Goal: Information Seeking & Learning: Learn about a topic

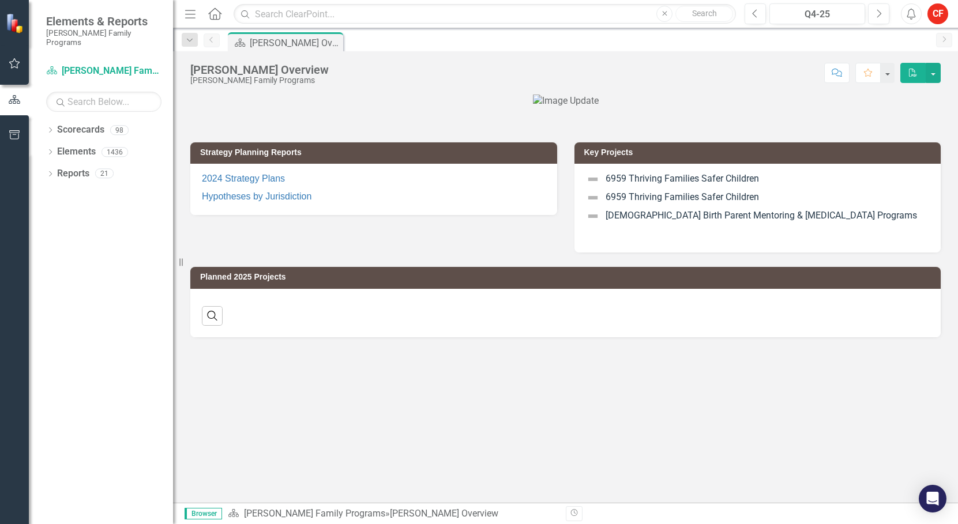
click at [49, 127] on div "Dropdown" at bounding box center [50, 132] width 8 height 10
click at [54, 148] on icon "Dropdown" at bounding box center [56, 151] width 9 height 7
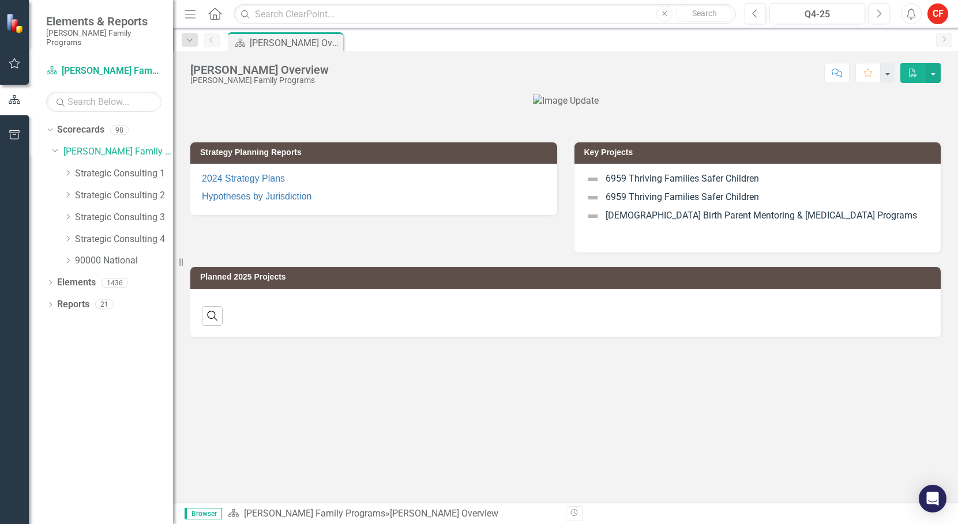
click at [67, 235] on icon "Dropdown" at bounding box center [67, 238] width 9 height 7
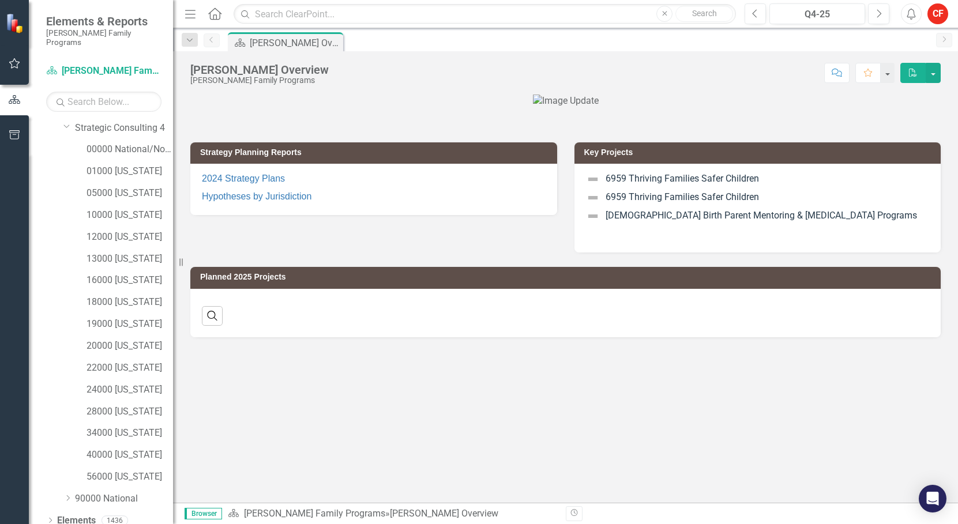
scroll to position [133, 0]
click at [129, 166] on link "05000 [US_STATE]" at bounding box center [130, 172] width 87 height 13
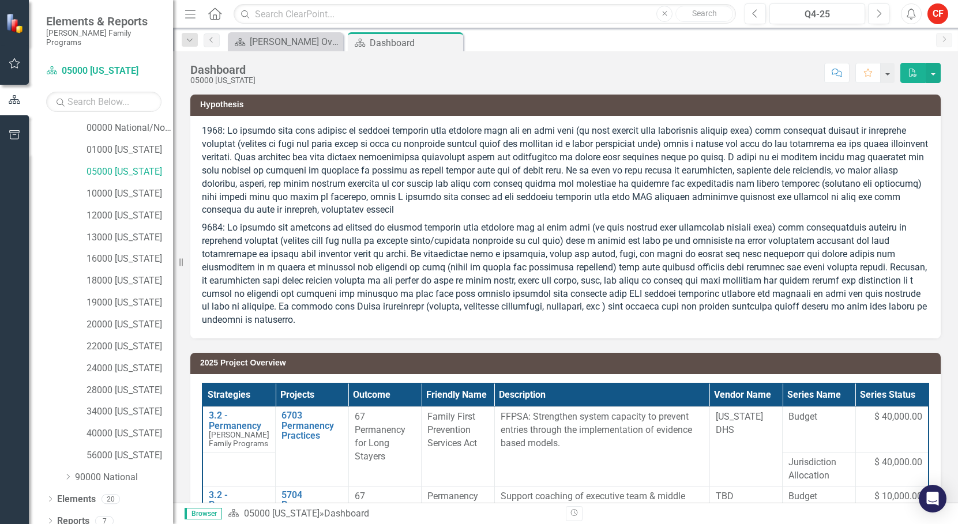
click at [50, 518] on div "Dropdown" at bounding box center [50, 523] width 8 height 10
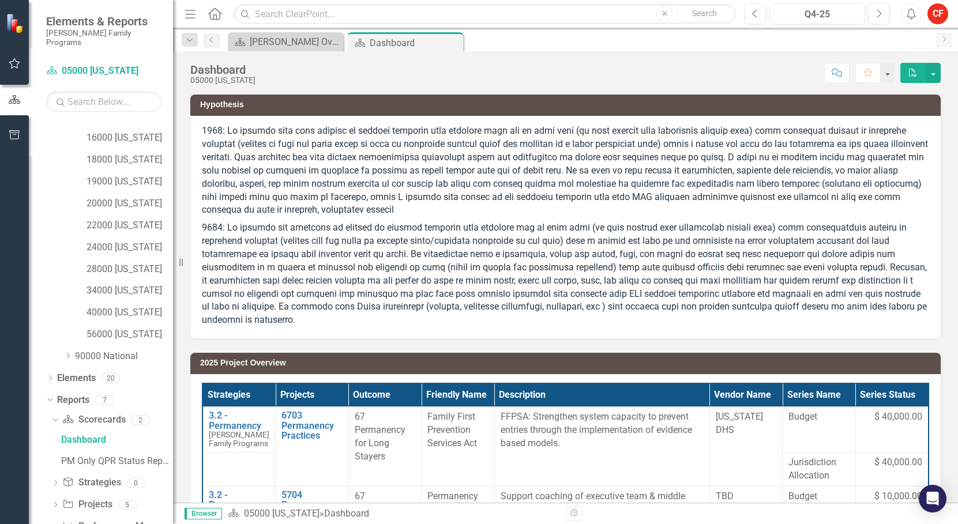
scroll to position [276, 0]
click at [54, 480] on icon "Dropdown" at bounding box center [55, 483] width 8 height 6
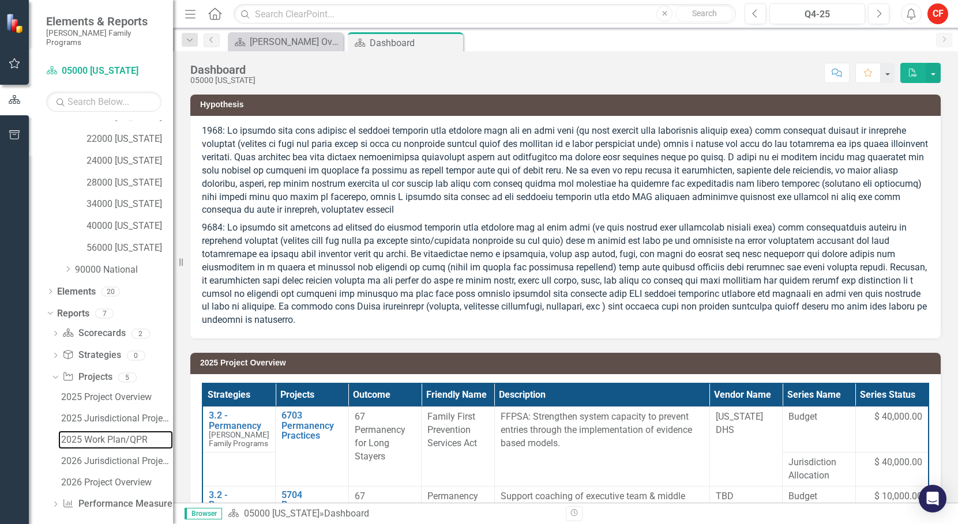
click at [80, 435] on div "2025 Work Plan/QPR" at bounding box center [117, 440] width 112 height 10
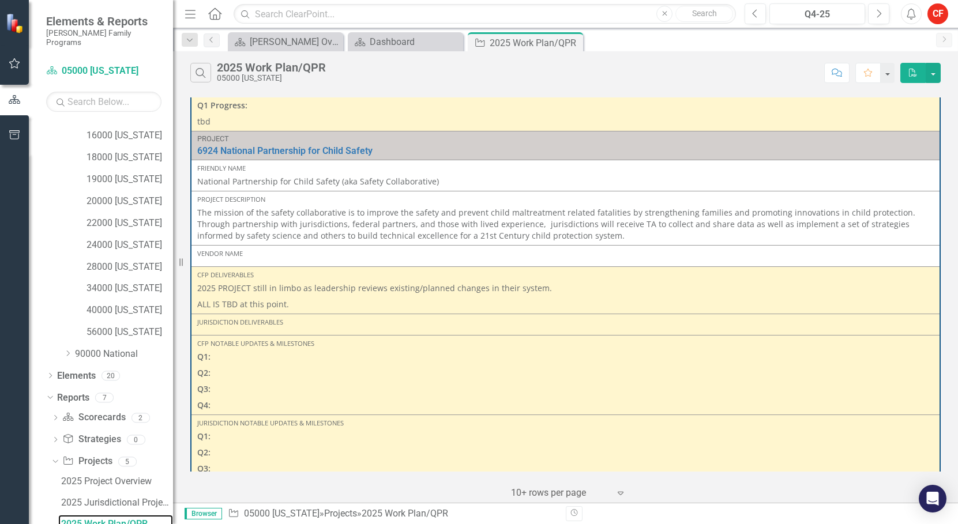
scroll to position [577, 0]
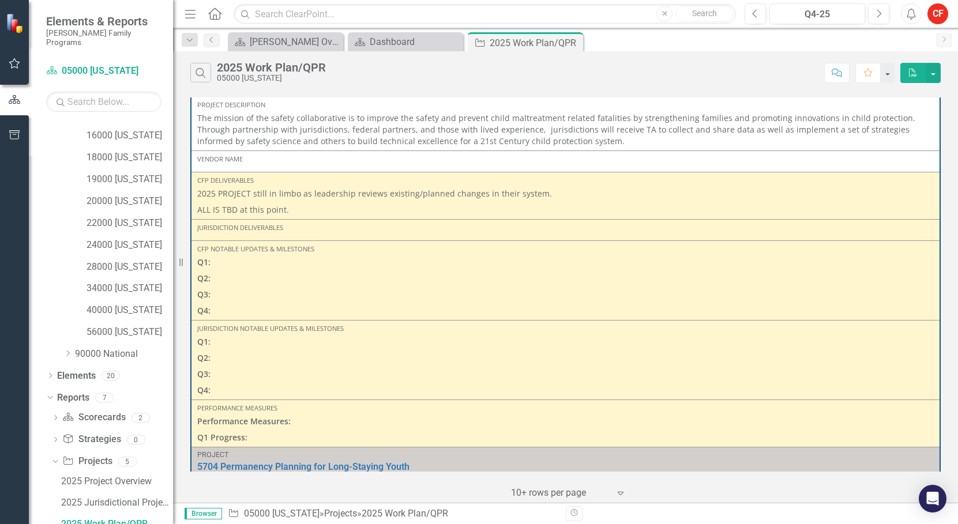
click at [398, 143] on p "The mission of the safety collaborative is to improve the safety and prevent ch…" at bounding box center [565, 129] width 736 height 35
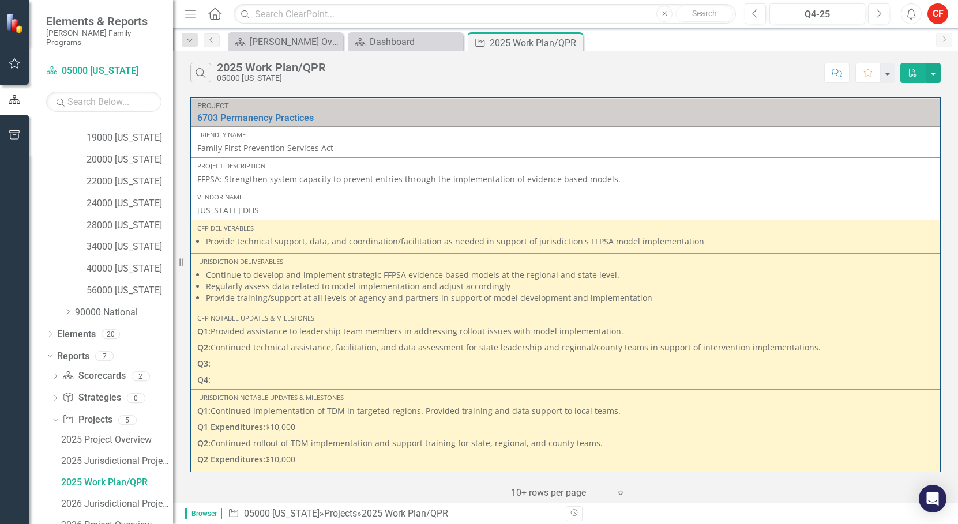
scroll to position [340, 0]
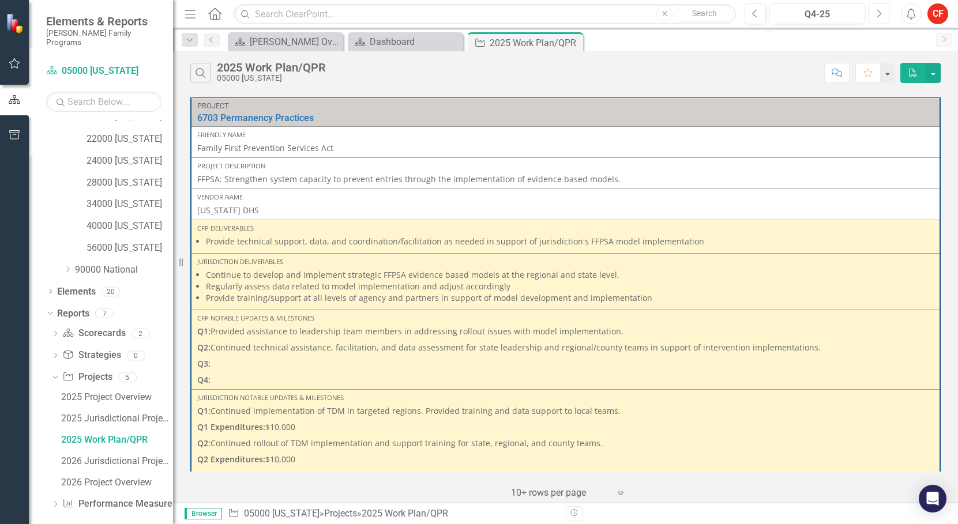
click at [881, 14] on icon "Next" at bounding box center [878, 14] width 6 height 10
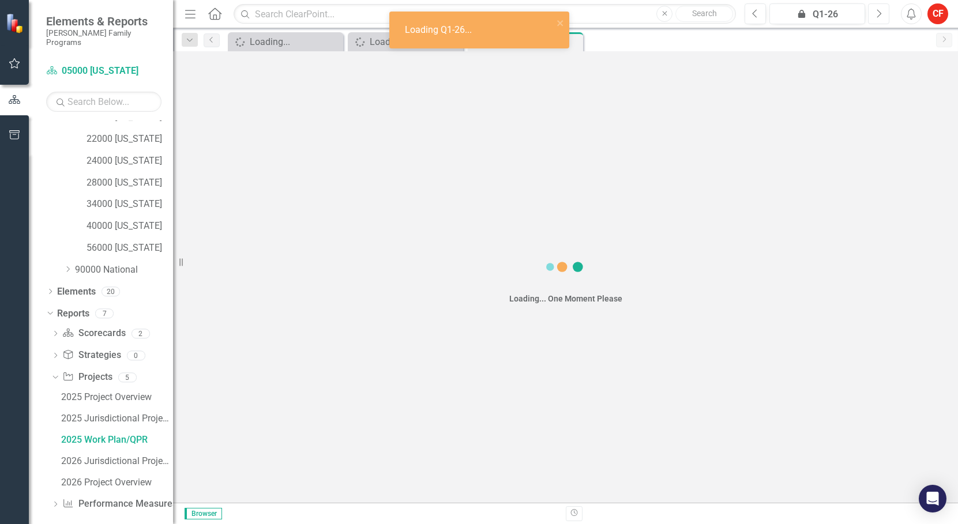
click at [880, 14] on icon "Next" at bounding box center [878, 14] width 6 height 10
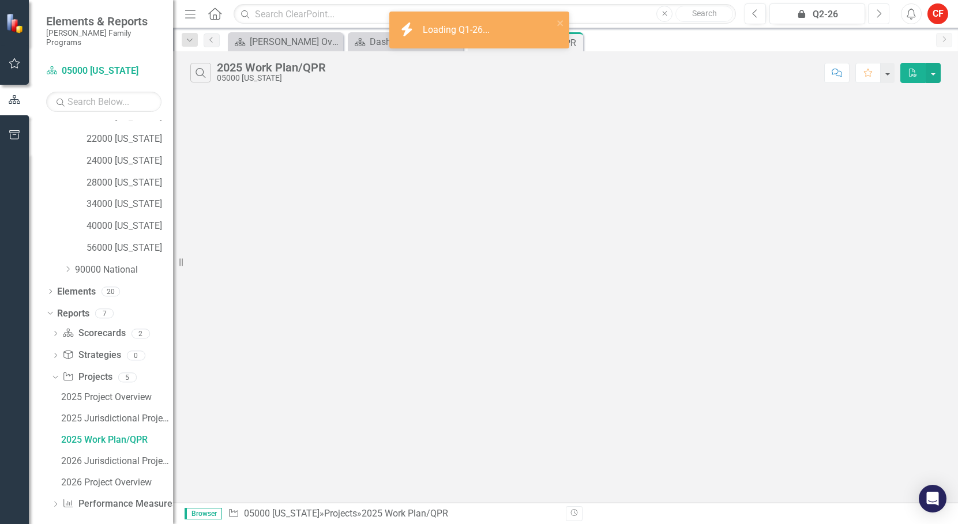
click at [880, 14] on icon "Next" at bounding box center [878, 14] width 6 height 10
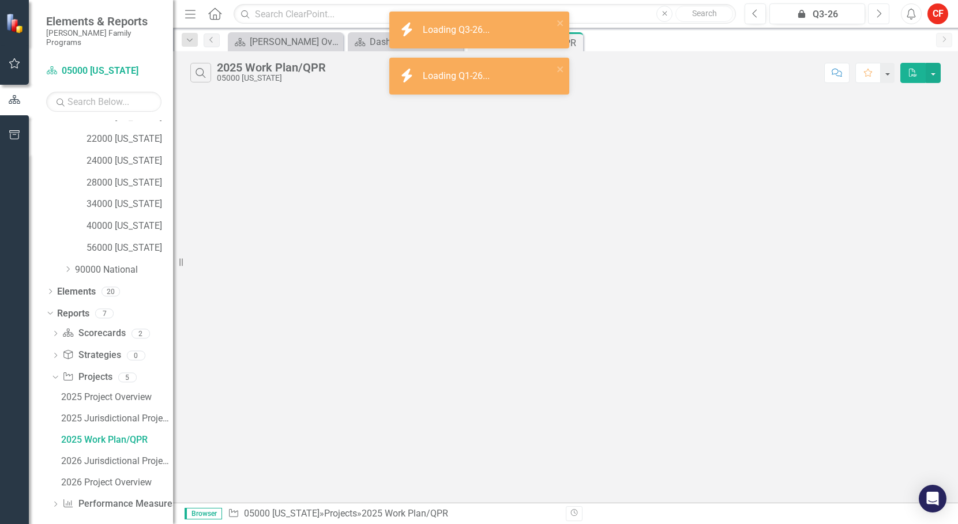
click at [880, 14] on icon "Next" at bounding box center [878, 14] width 6 height 10
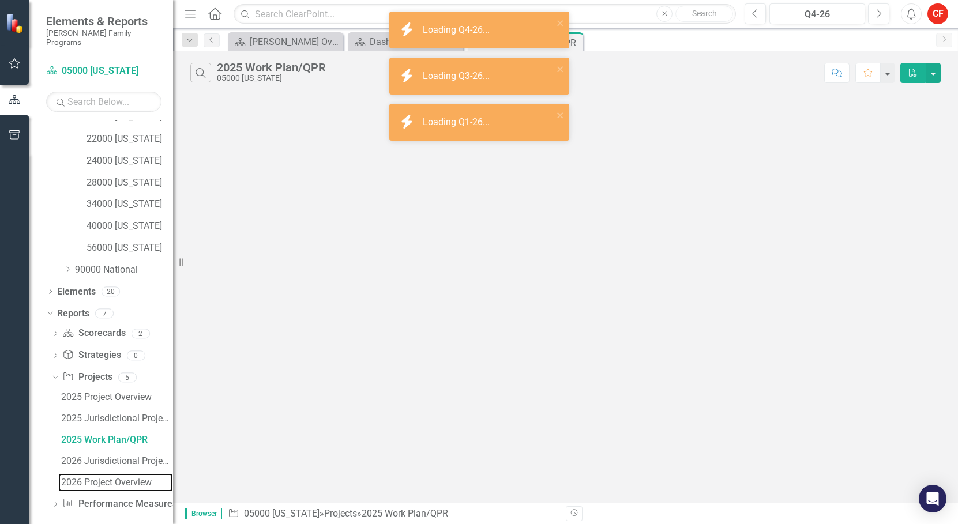
drag, startPoint x: 77, startPoint y: 476, endPoint x: 72, endPoint y: 495, distance: 19.6
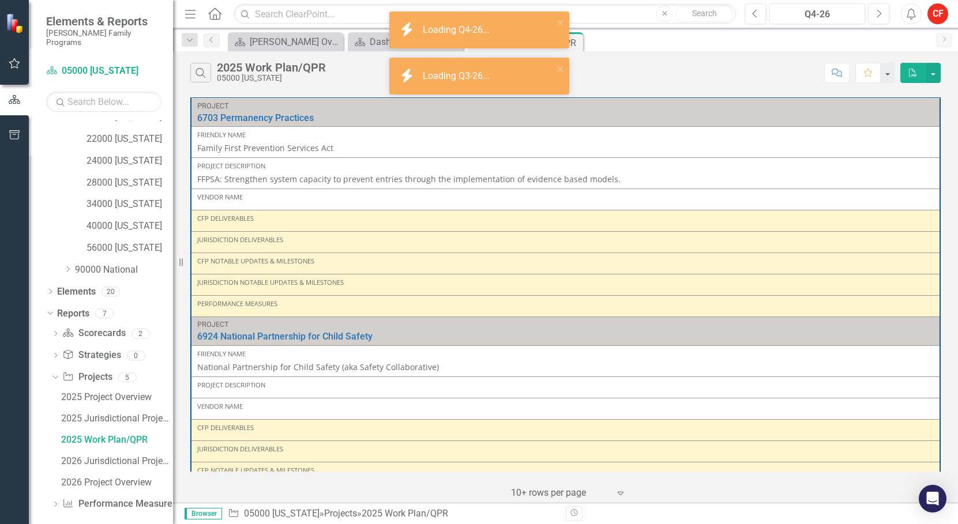
drag, startPoint x: 72, startPoint y: 495, endPoint x: 45, endPoint y: 467, distance: 39.2
click at [45, 467] on div "Dropdown Scorecards 98 Dropdown [PERSON_NAME] Family Programs Dropdown Strategi…" at bounding box center [101, 323] width 144 height 404
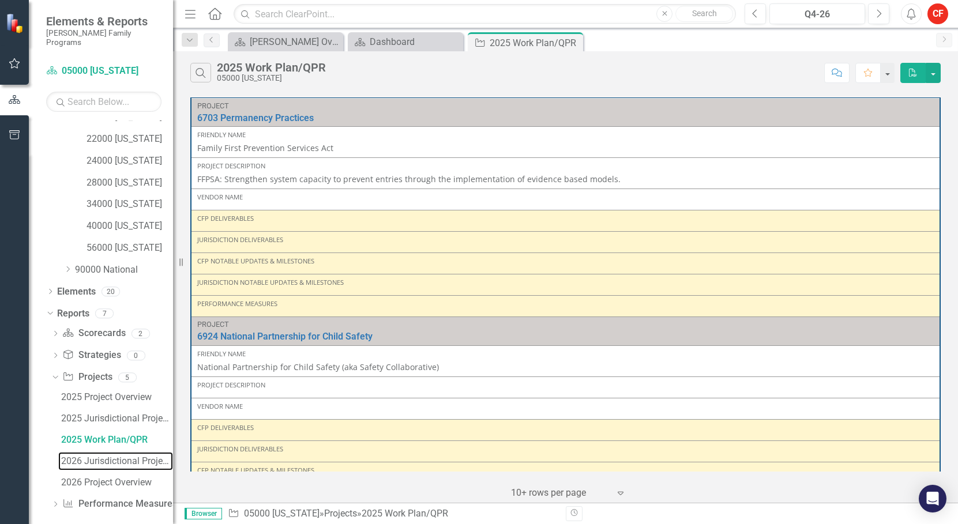
click at [95, 456] on div "2026 Jurisdictional Projects Assessment" at bounding box center [117, 461] width 112 height 10
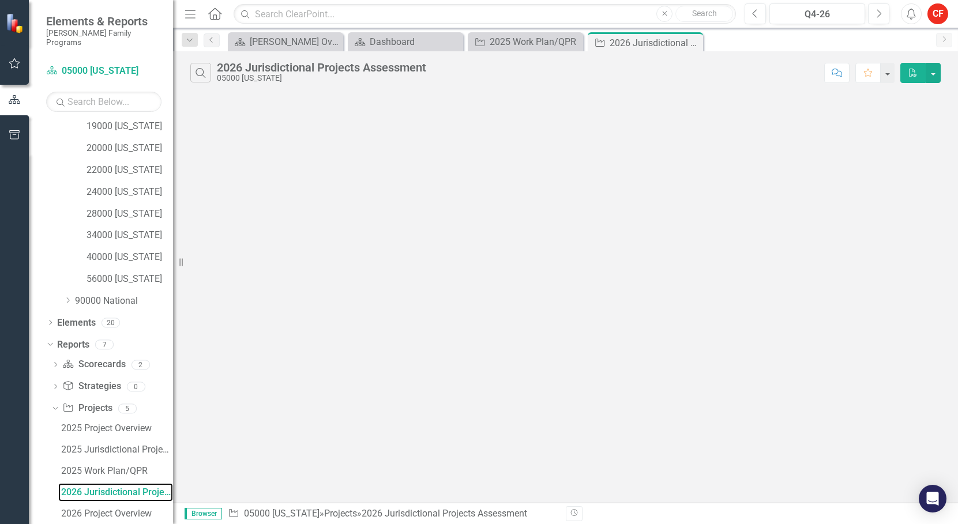
scroll to position [340, 0]
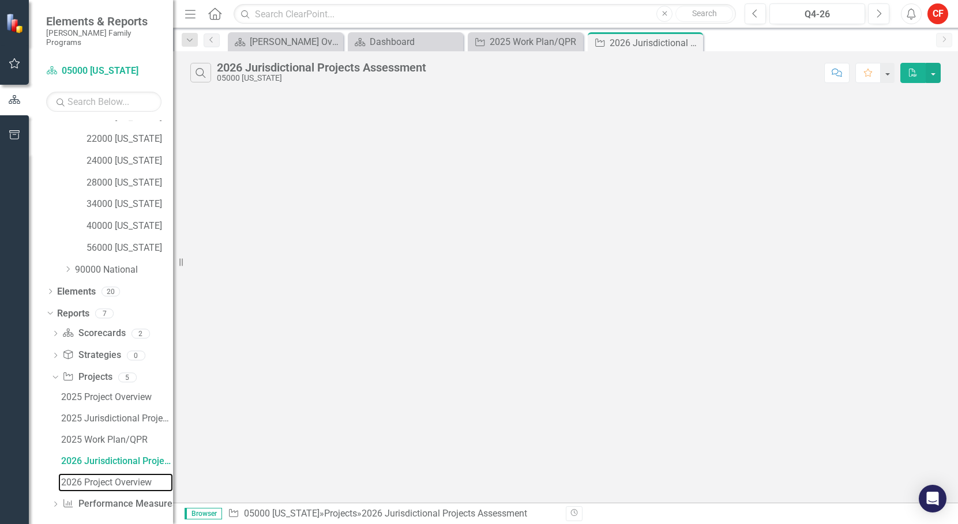
click at [108, 478] on div "2026 Project Overview" at bounding box center [117, 483] width 112 height 10
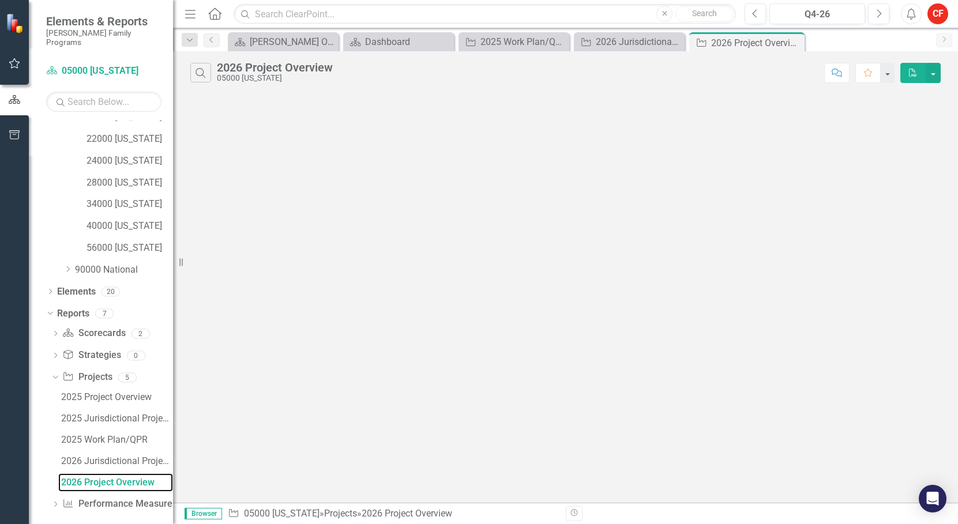
scroll to position [299, 0]
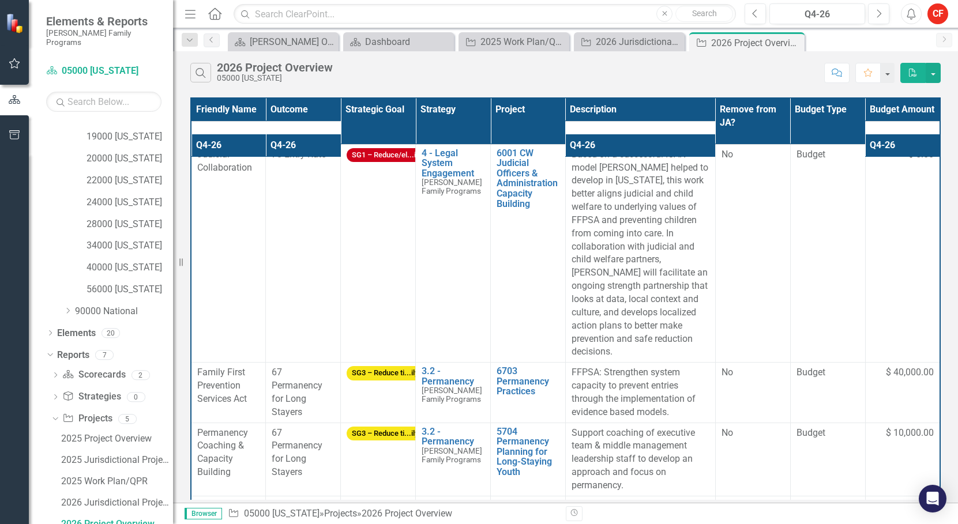
drag, startPoint x: 428, startPoint y: 260, endPoint x: 434, endPoint y: 265, distance: 7.8
click at [428, 260] on td "4 - Legal System Engagement [PERSON_NAME] Family Programs Link Open Element" at bounding box center [453, 253] width 75 height 219
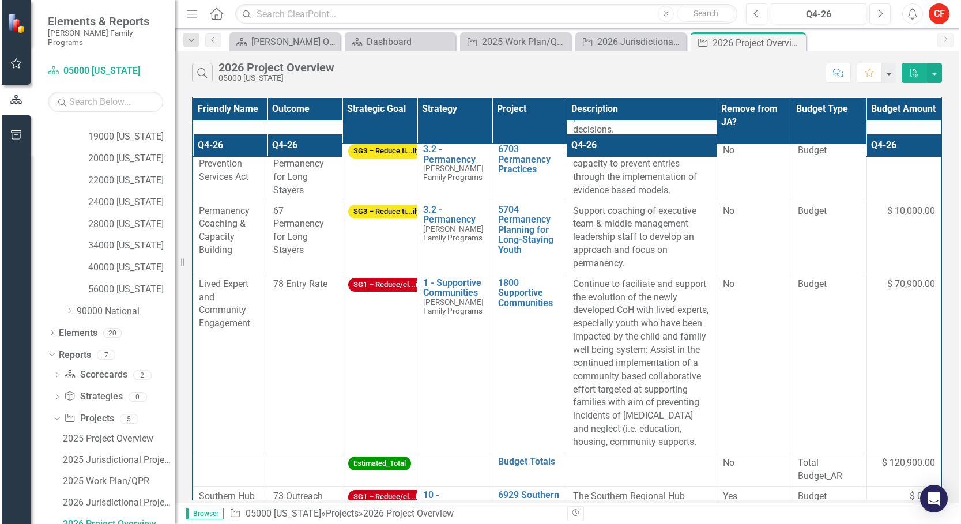
scroll to position [231, 0]
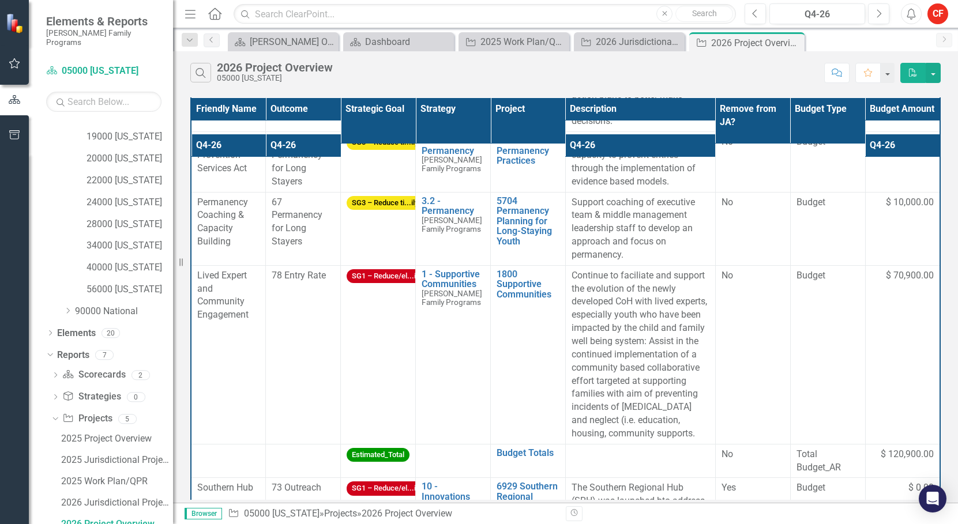
click at [461, 85] on div "Search 2026 Project Overview 05000 [US_STATE] Comment Favorite PDF" at bounding box center [565, 69] width 785 height 37
click at [367, 360] on td "SG1 – Reduce/el...ion" at bounding box center [378, 354] width 75 height 179
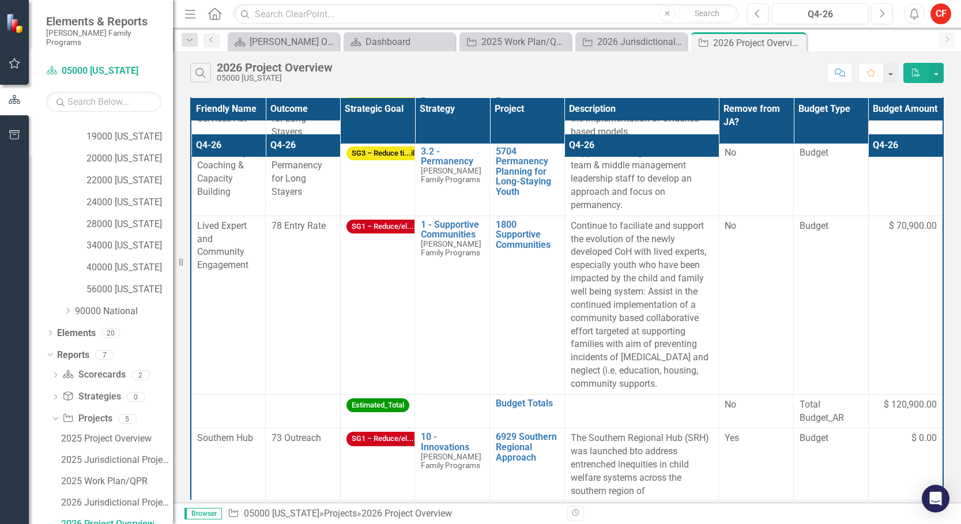
scroll to position [213, 0]
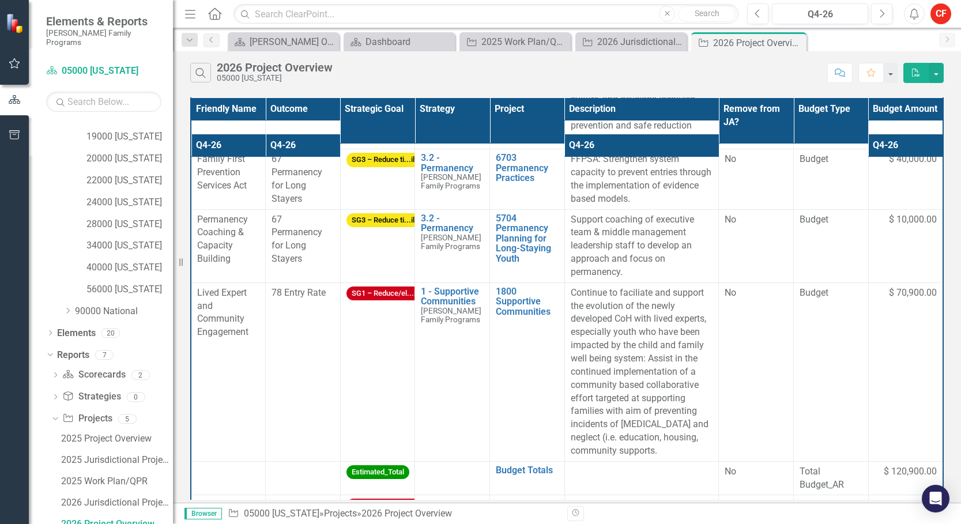
click at [393, 239] on td "SG3 – Reduce ti...ily" at bounding box center [377, 245] width 75 height 73
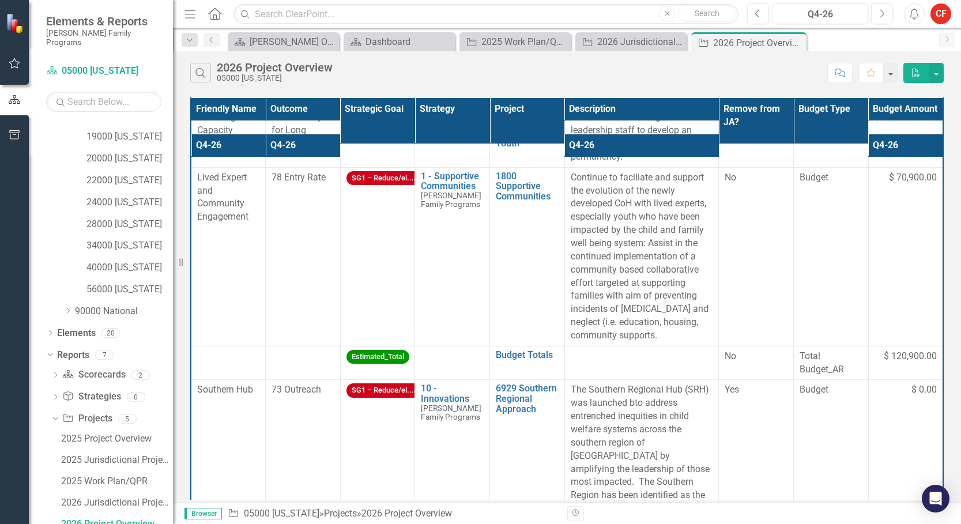
click at [408, 292] on td "SG1 – Reduce/el...ion" at bounding box center [377, 256] width 75 height 179
click at [415, 291] on td "1 - Supportive Communities [PERSON_NAME] Family Programs Link Open Element" at bounding box center [452, 256] width 75 height 179
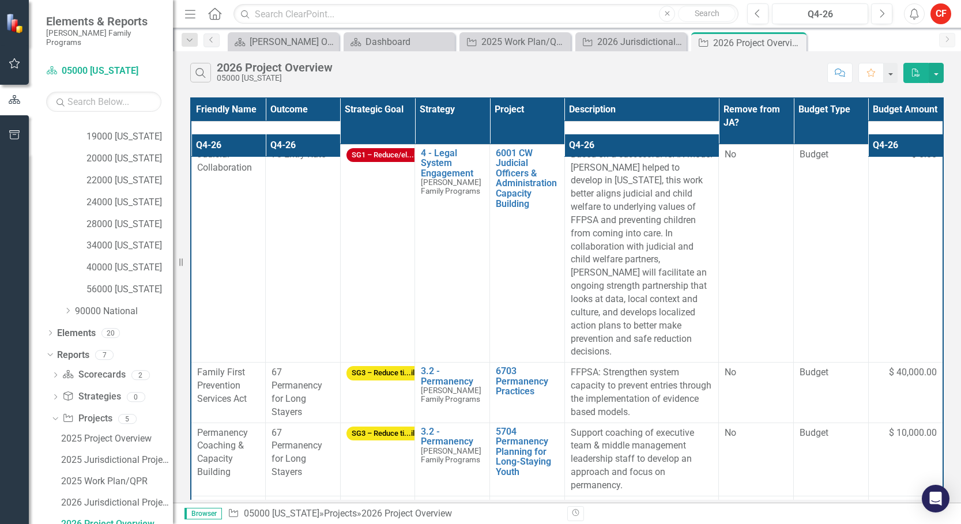
drag, startPoint x: 479, startPoint y: 285, endPoint x: 488, endPoint y: 274, distance: 14.3
click at [479, 285] on td "4 - Legal System Engagement [PERSON_NAME] Family Programs Link Open Element" at bounding box center [452, 253] width 75 height 219
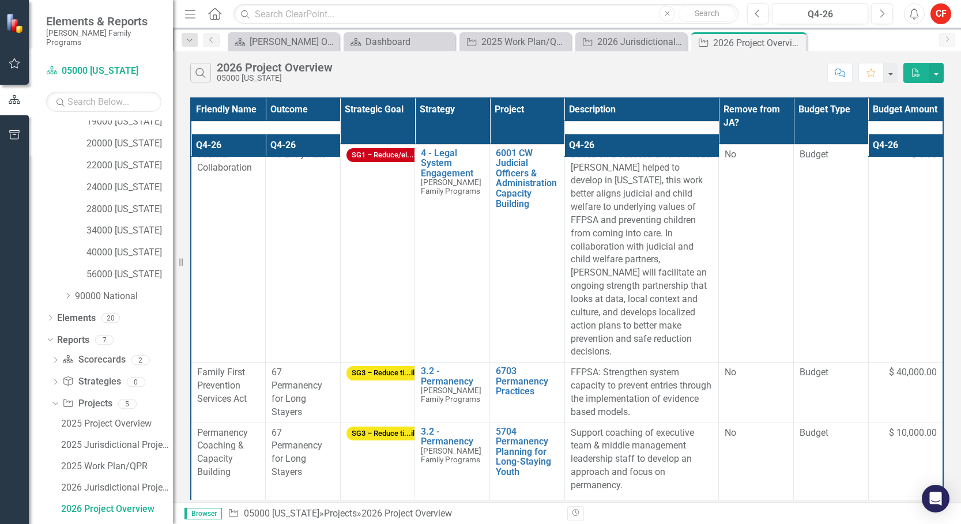
scroll to position [340, 0]
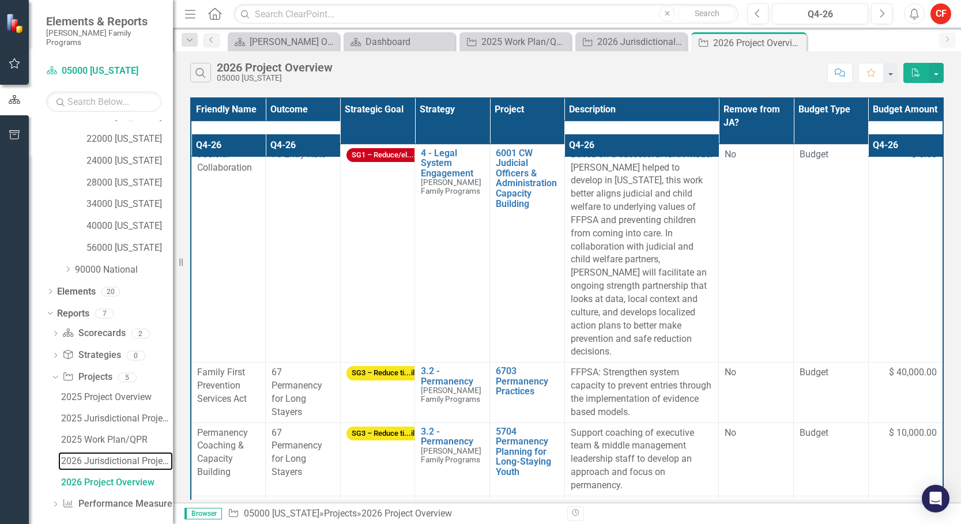
click at [129, 456] on div "2026 Jurisdictional Projects Assessment" at bounding box center [117, 461] width 112 height 10
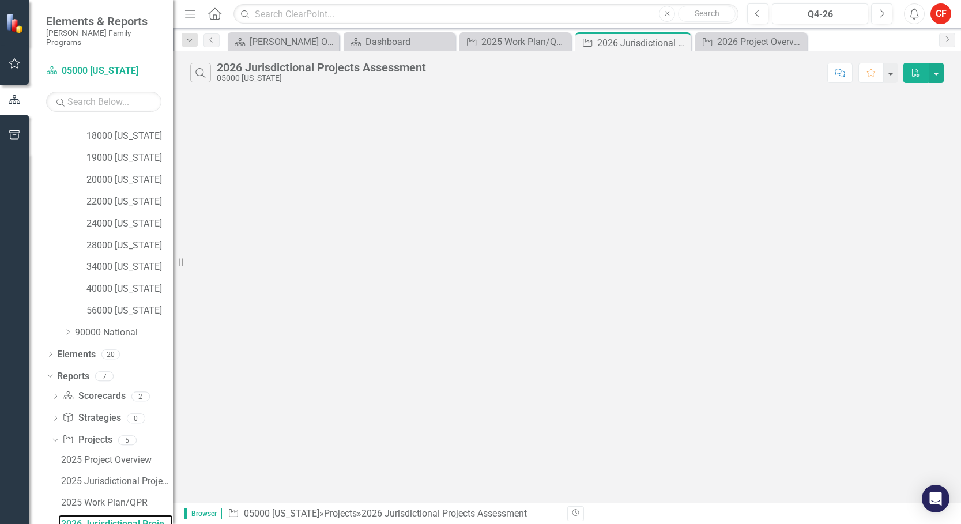
scroll to position [340, 0]
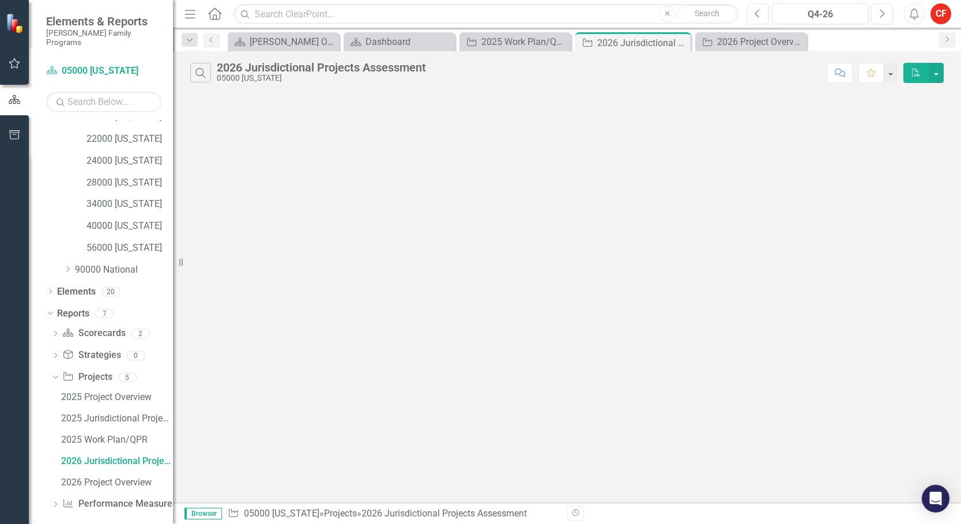
click at [55, 324] on div "Dropdown Scorecard Scorecards 2" at bounding box center [112, 335] width 122 height 22
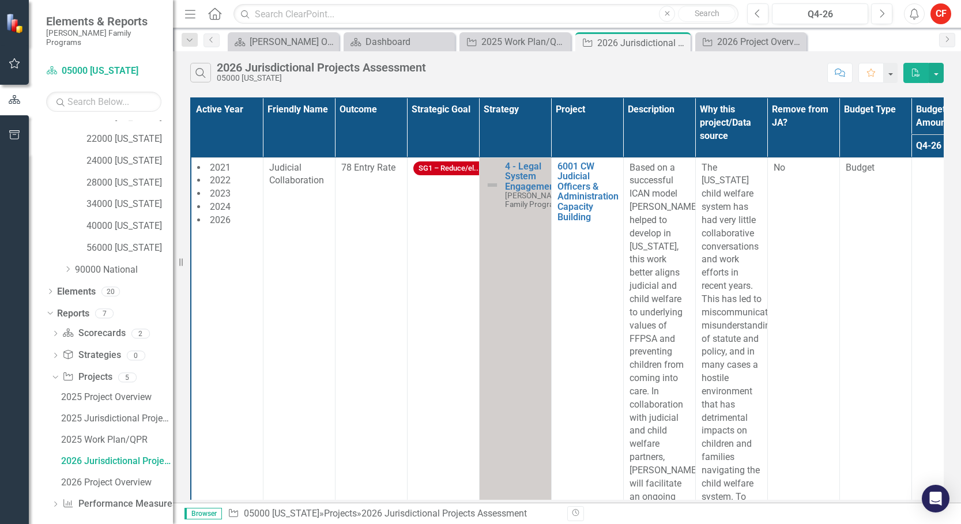
click at [56, 332] on icon "Dropdown" at bounding box center [55, 335] width 8 height 6
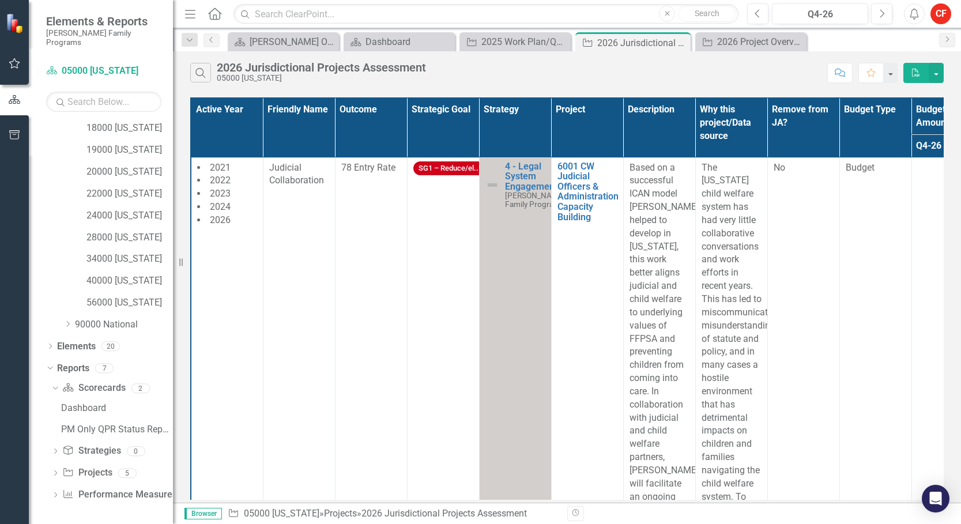
scroll to position [276, 0]
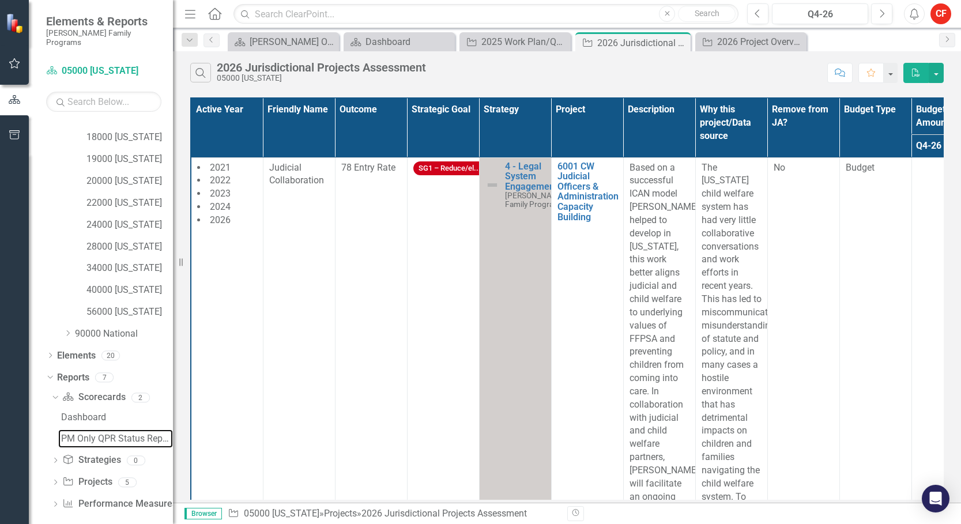
click at [88, 434] on div "PM Only QPR Status Report" at bounding box center [117, 439] width 112 height 10
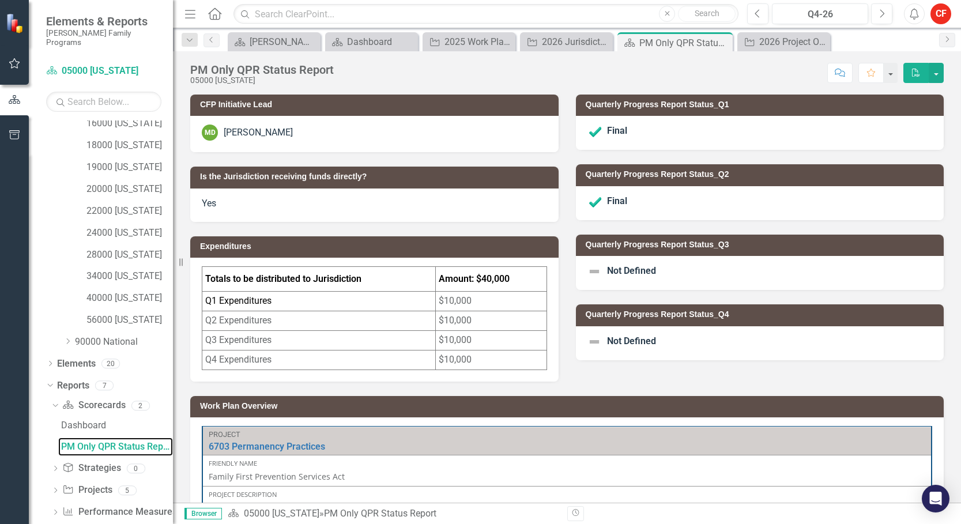
scroll to position [276, 0]
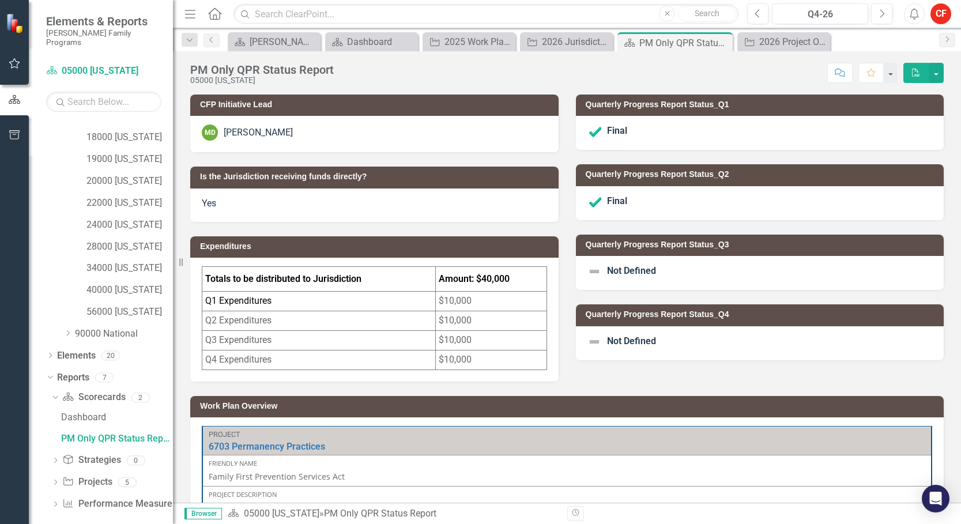
click at [55, 480] on icon at bounding box center [55, 482] width 3 height 5
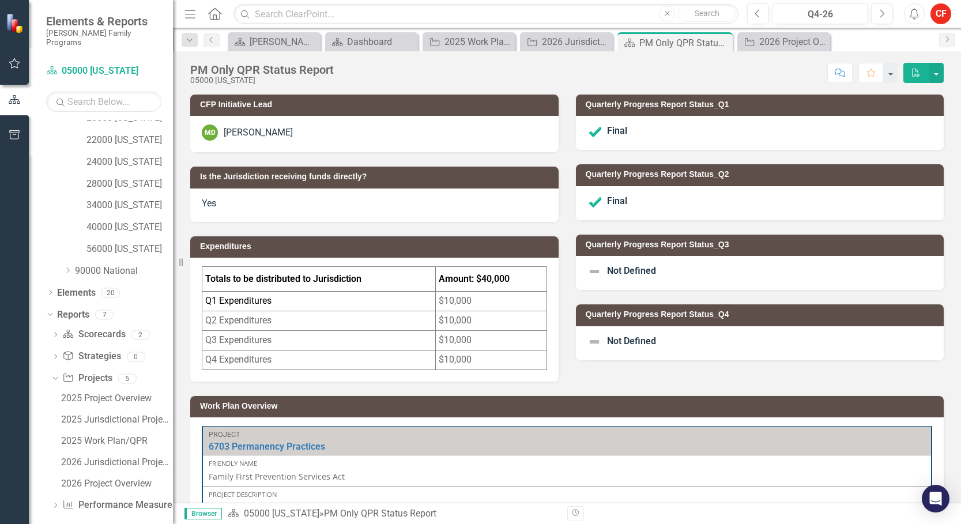
scroll to position [340, 0]
click at [80, 456] on div "2026 Jurisdictional Projects Assessment" at bounding box center [117, 461] width 112 height 10
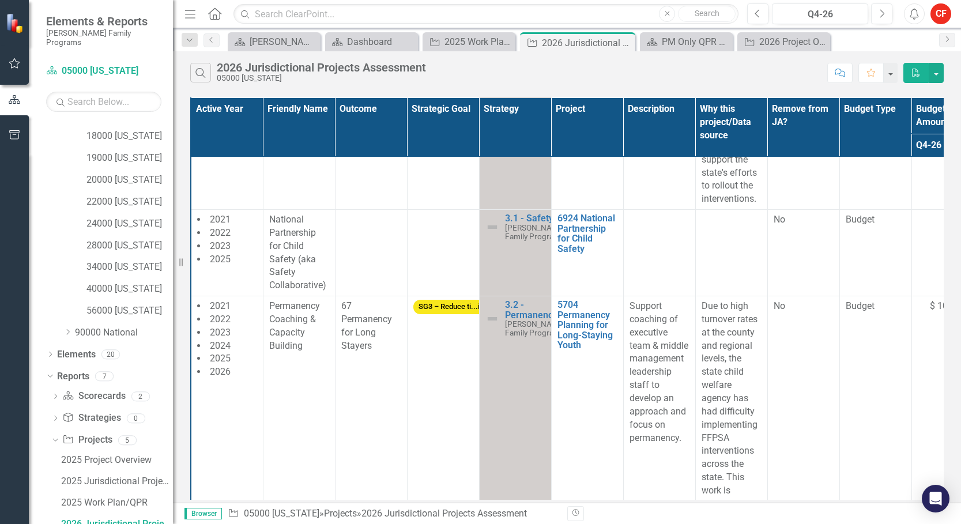
scroll to position [980, 0]
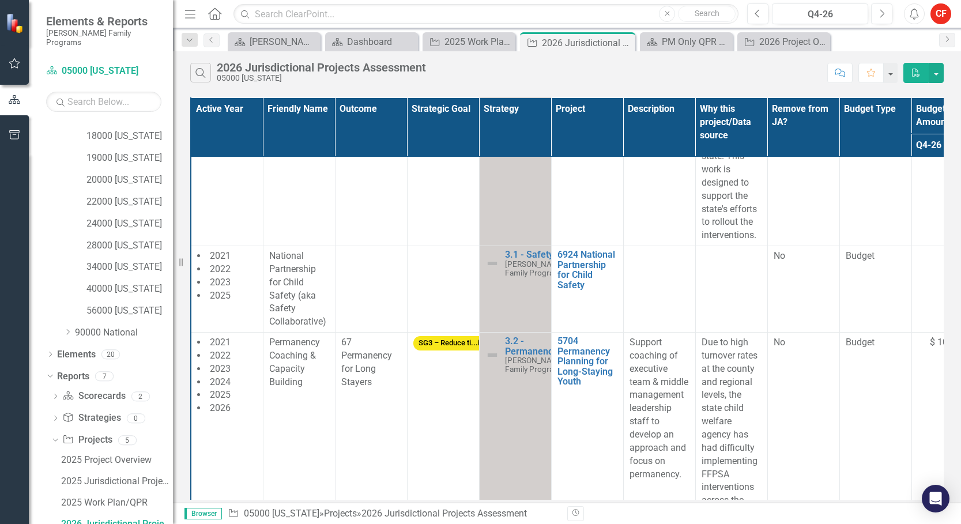
click at [408, 230] on td "SG3 – Reduce ti...ily" at bounding box center [443, 110] width 72 height 271
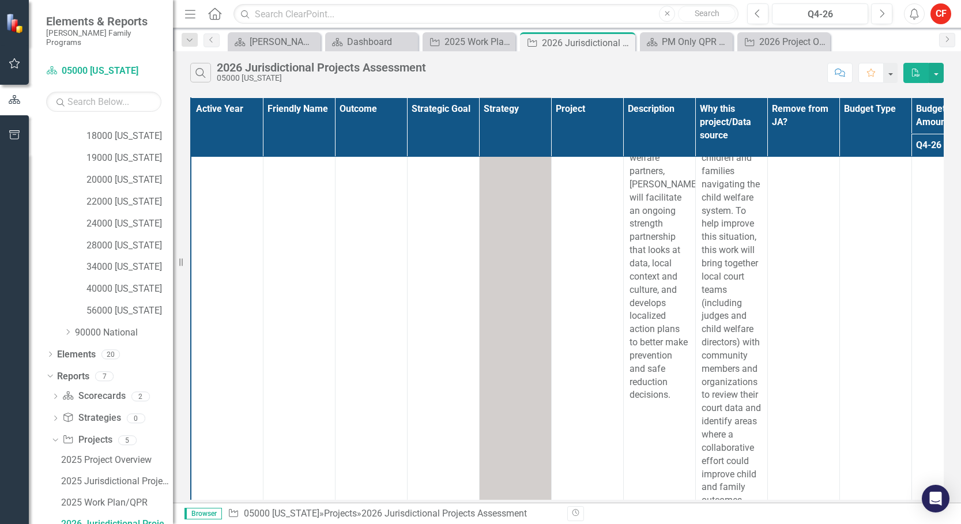
scroll to position [0, 0]
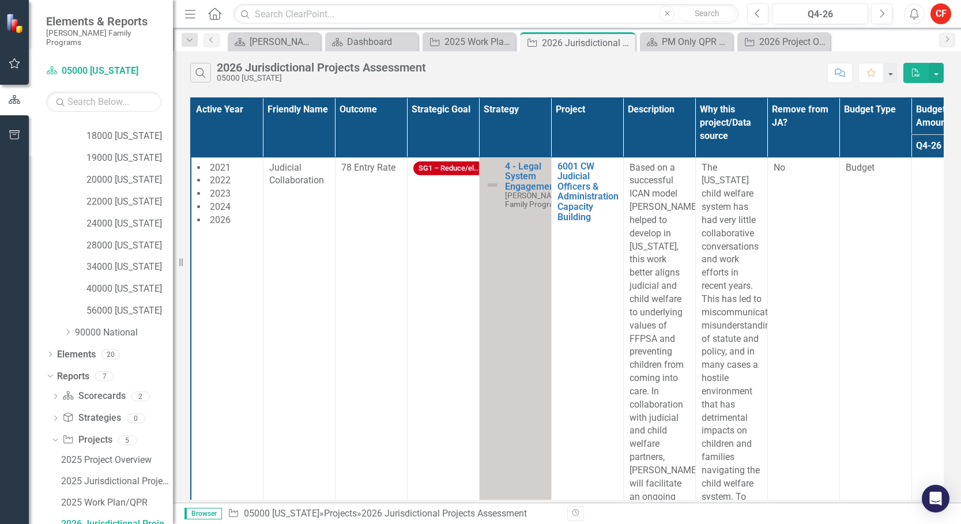
click at [0, 0] on icon at bounding box center [0, 0] width 0 height 0
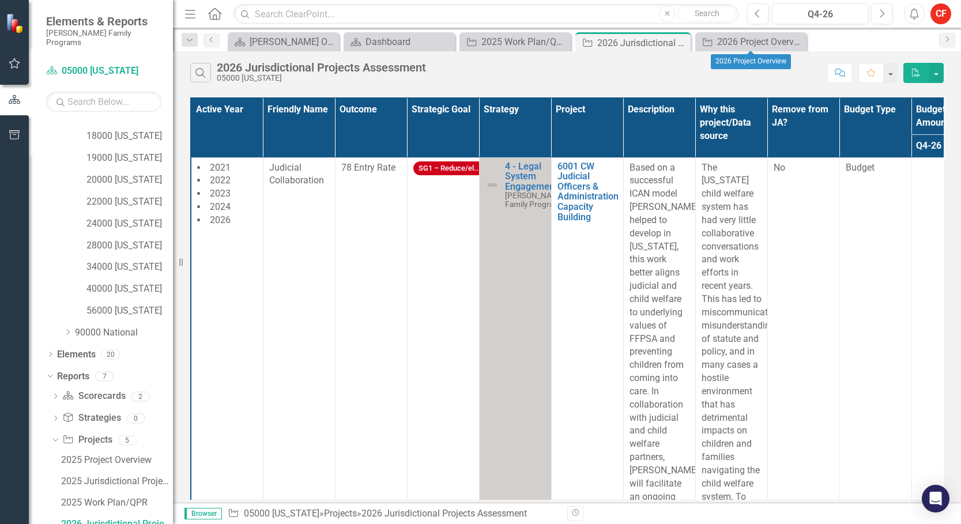
click at [0, 0] on icon "Close" at bounding box center [0, 0] width 0 height 0
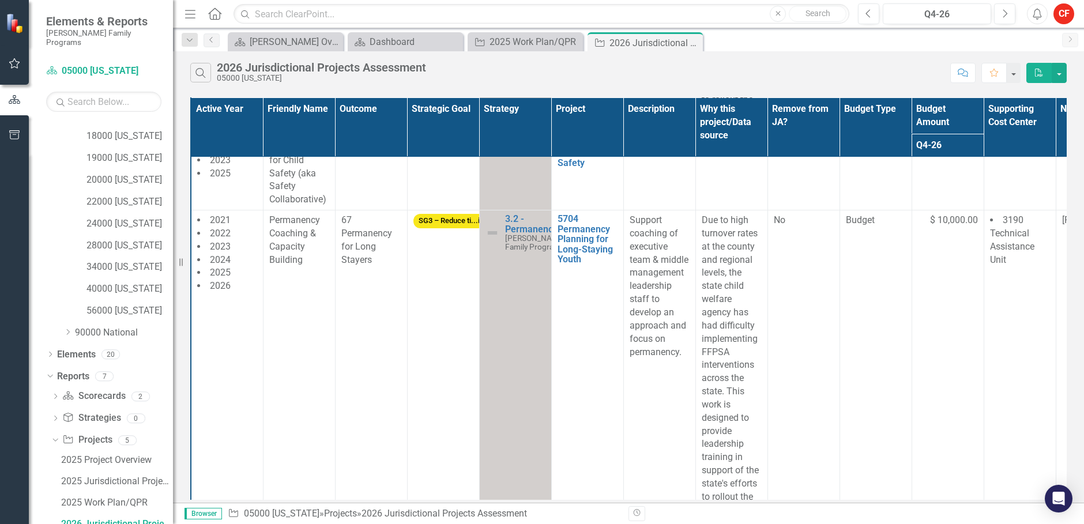
scroll to position [1038, 0]
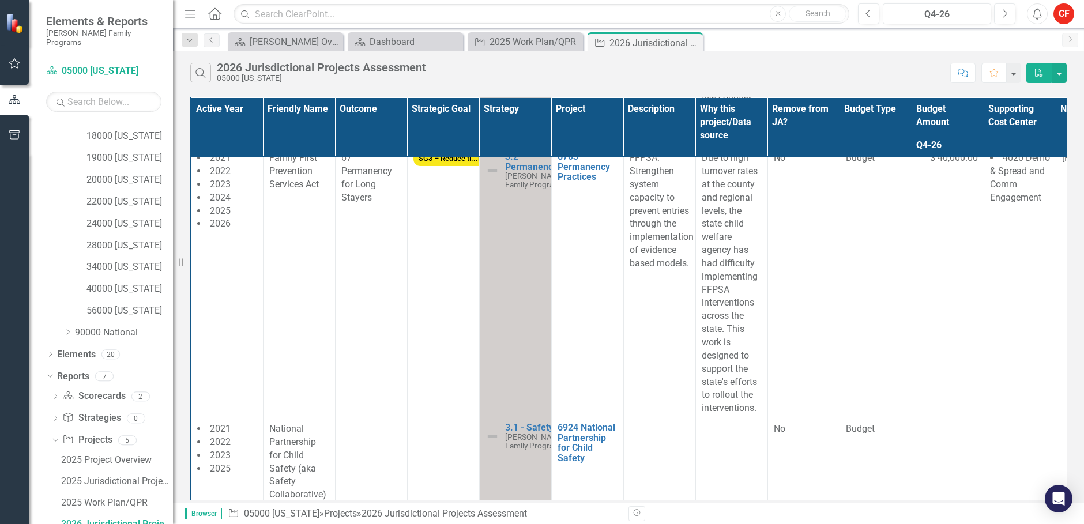
click at [604, 318] on td "6703 Permanency Practices Link Open Element" at bounding box center [587, 283] width 72 height 271
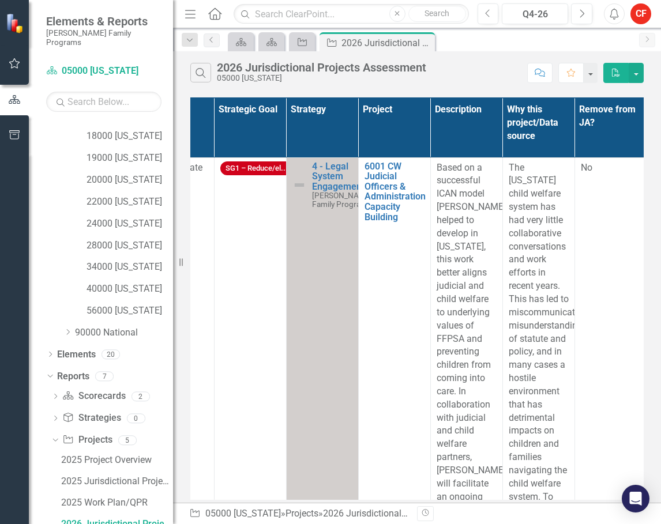
scroll to position [0, 196]
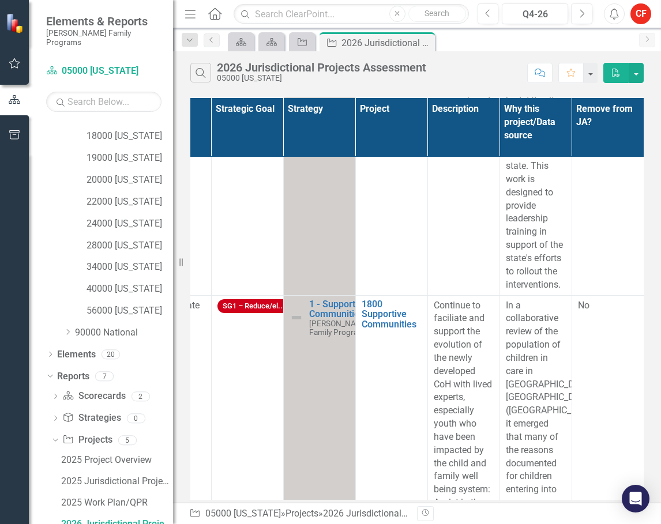
scroll to position [1326, 196]
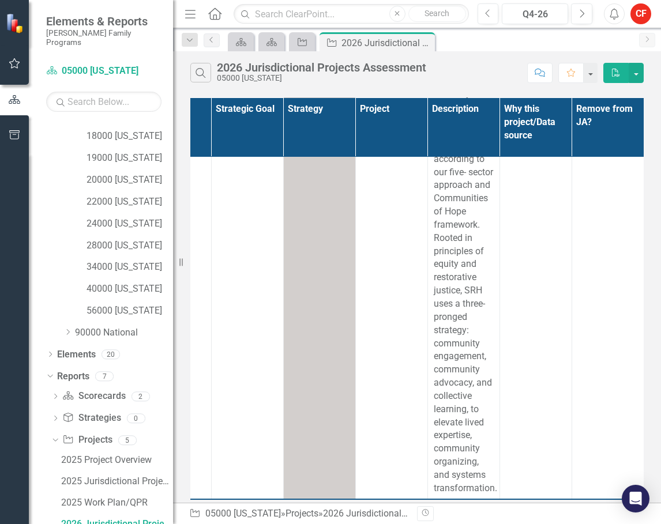
scroll to position [3084, 196]
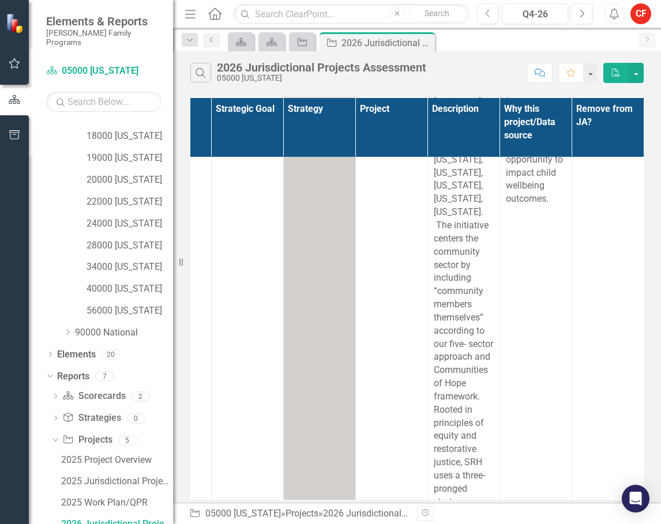
click at [446, 457] on p "The Southern Regional Hub (SRH) was launched bto address entrenched inequities …" at bounding box center [464, 219] width 60 height 896
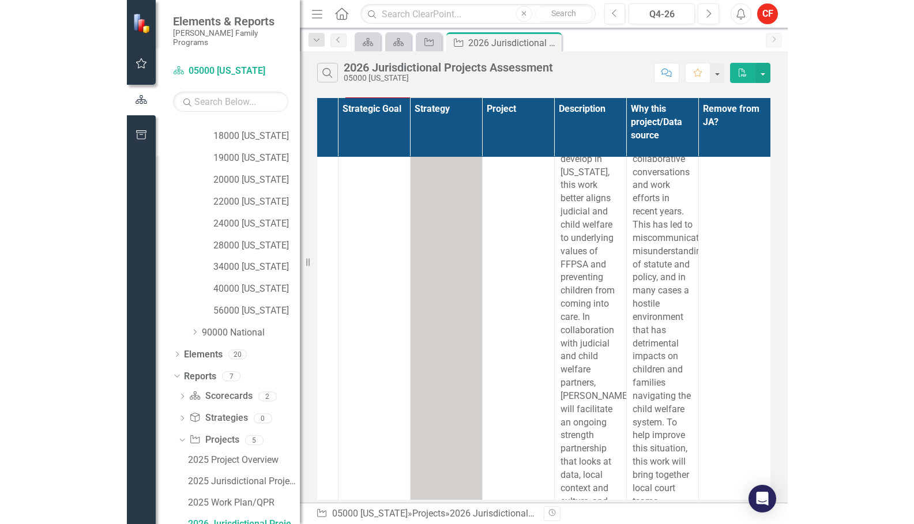
scroll to position [0, 196]
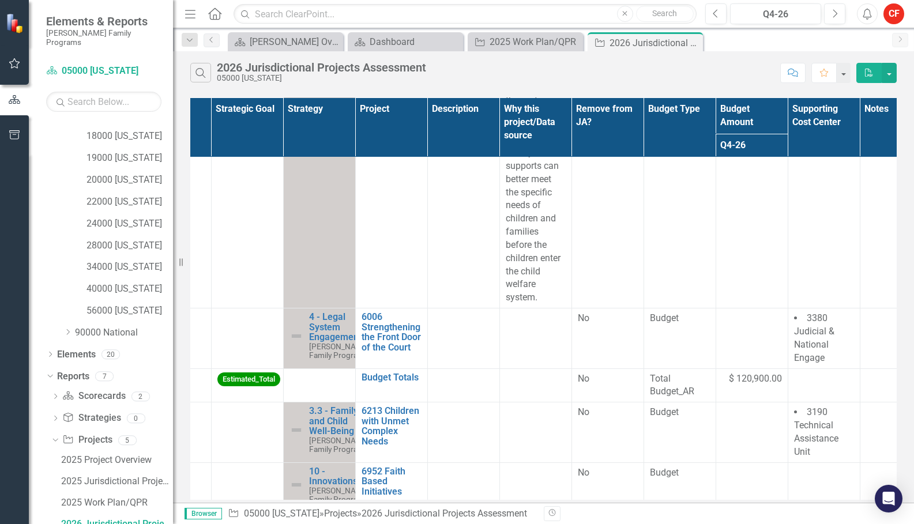
scroll to position [2134, 196]
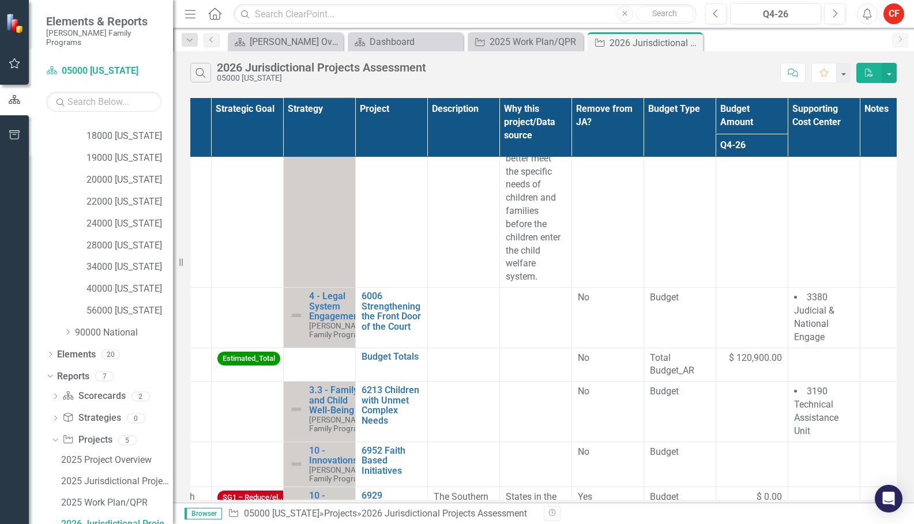
click at [486, 295] on td at bounding box center [463, 318] width 72 height 60
